Goal: Task Accomplishment & Management: Use online tool/utility

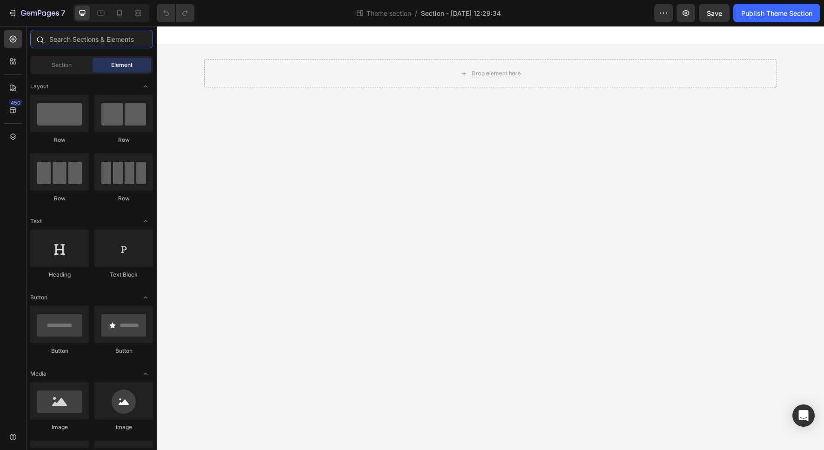
click at [59, 37] on input "text" at bounding box center [91, 39] width 123 height 19
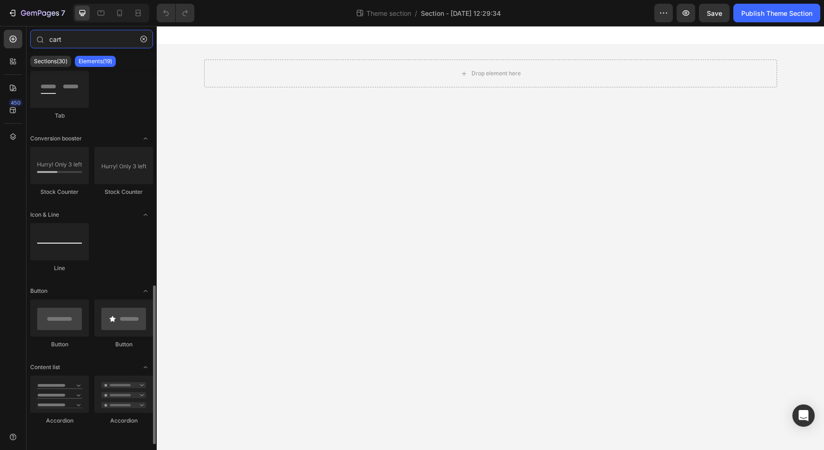
scroll to position [502, 0]
type input "cart"
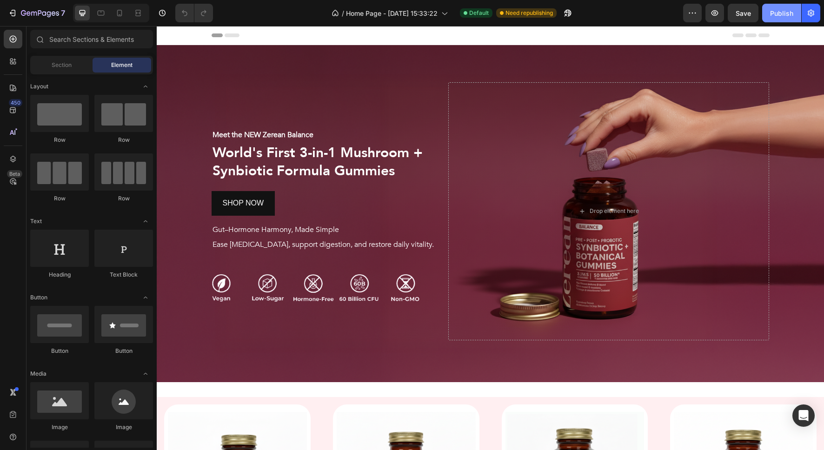
click at [782, 15] on div "Publish" at bounding box center [781, 13] width 23 height 10
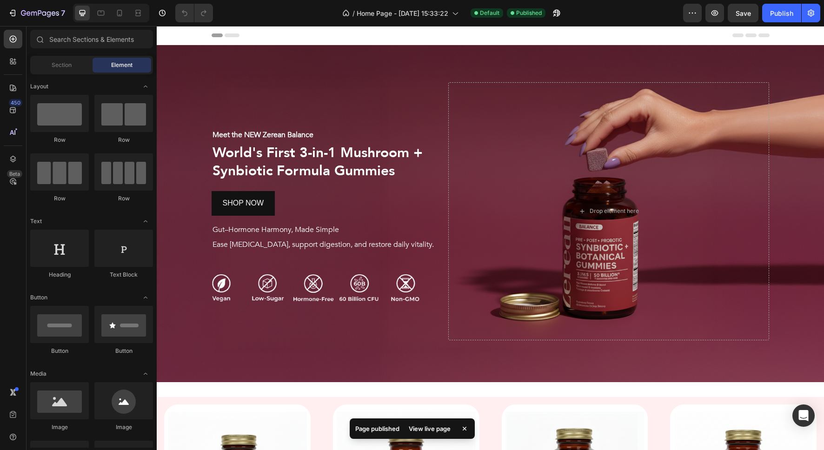
click at [428, 432] on div "View live page" at bounding box center [429, 428] width 53 height 13
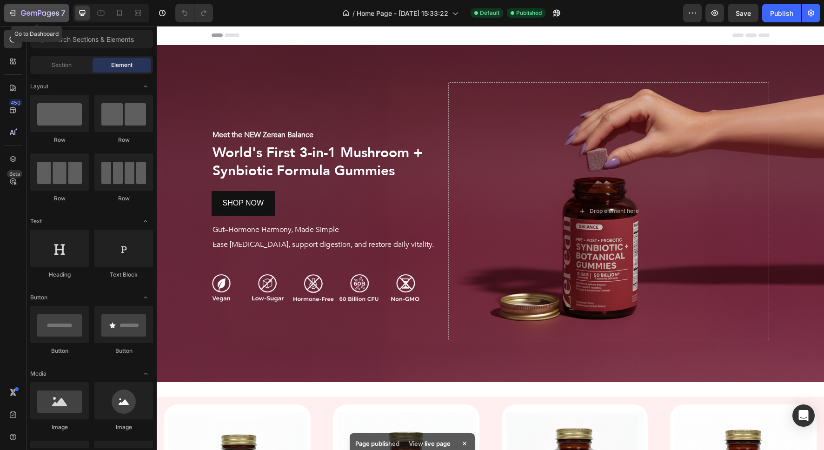
click at [11, 13] on icon "button" at bounding box center [12, 13] width 4 height 3
